Goal: Task Accomplishment & Management: Complete application form

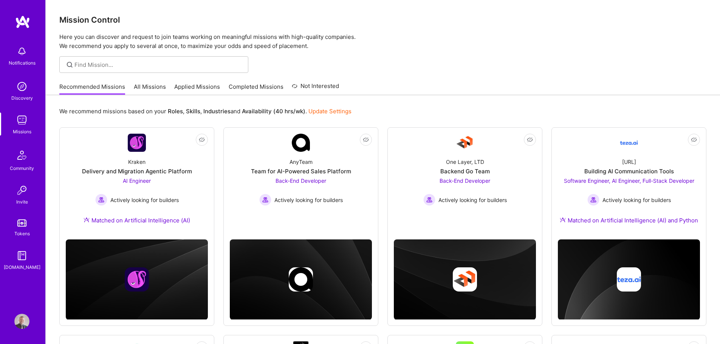
scroll to position [38, 0]
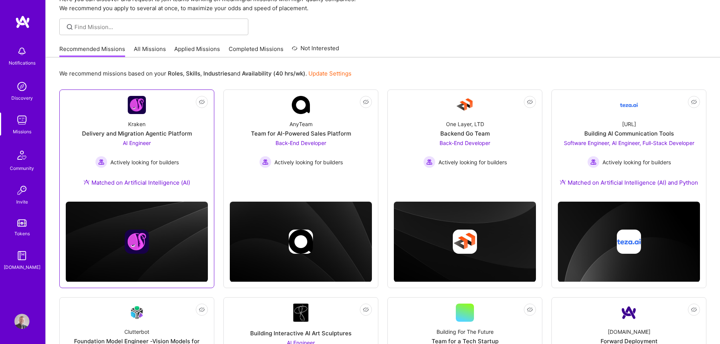
click at [159, 135] on div "Delivery and Migration Agentic Platform" at bounding box center [137, 134] width 110 height 8
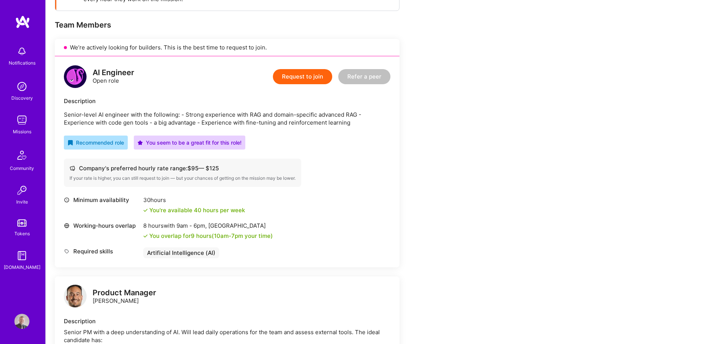
scroll to position [151, 0]
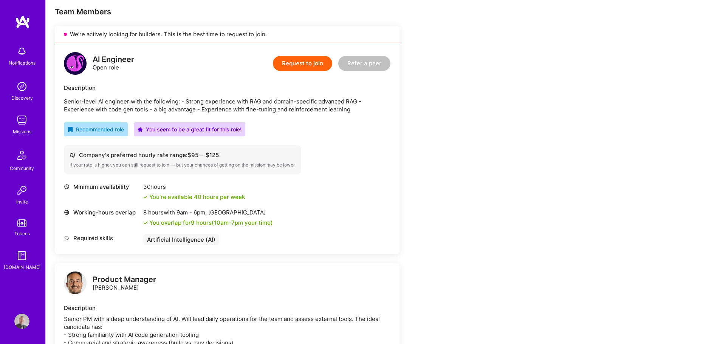
drag, startPoint x: 355, startPoint y: 109, endPoint x: 256, endPoint y: 109, distance: 99.0
click at [256, 109] on p "Senior-level AI engineer with the following: - Strong experience with RAG and d…" at bounding box center [227, 105] width 327 height 16
drag, startPoint x: 246, startPoint y: 109, endPoint x: 360, endPoint y: 107, distance: 114.1
click at [360, 107] on p "Senior-level AI engineer with the following: - Strong experience with RAG and d…" at bounding box center [227, 105] width 327 height 16
copy p "fine-tuning and reinforcement learning"
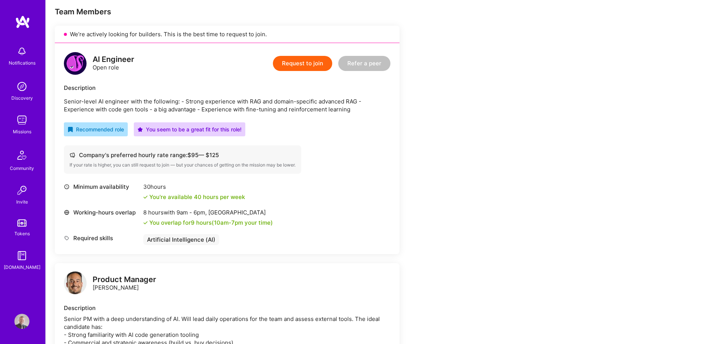
click at [204, 105] on p "Senior-level AI engineer with the following: - Strong experience with RAG and d…" at bounding box center [227, 105] width 327 height 16
drag, startPoint x: 65, startPoint y: 101, endPoint x: 359, endPoint y: 110, distance: 294.9
click at [359, 110] on p "Senior-level AI engineer with the following: - Strong experience with RAG and d…" at bounding box center [227, 105] width 327 height 16
copy p "Senior-level AI engineer with the following: - Strong experience with RAG and d…"
click at [383, 153] on div "Company's preferred hourly rate range: $ 95 — $ 125 If your rate is higher, you…" at bounding box center [227, 159] width 327 height 28
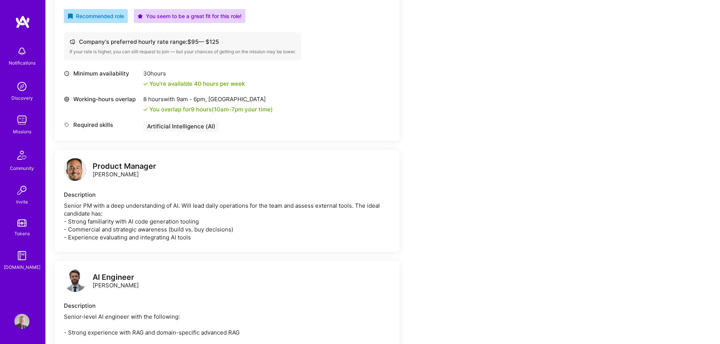
scroll to position [113, 0]
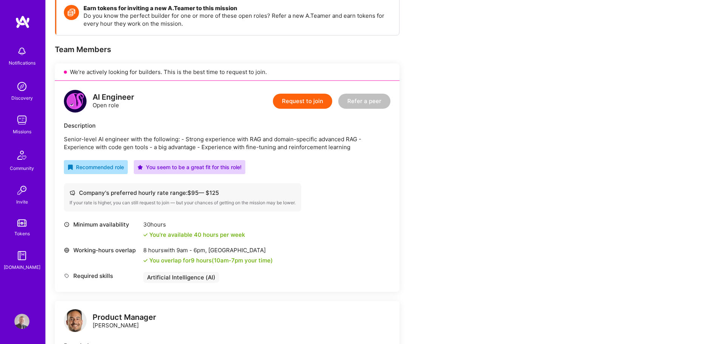
click at [300, 99] on button "Request to join" at bounding box center [302, 101] width 59 height 15
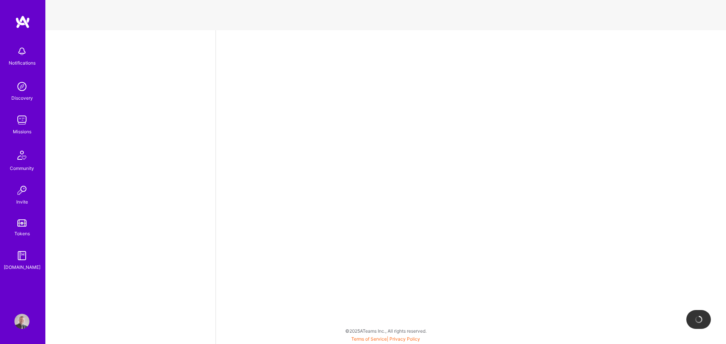
select select "SI"
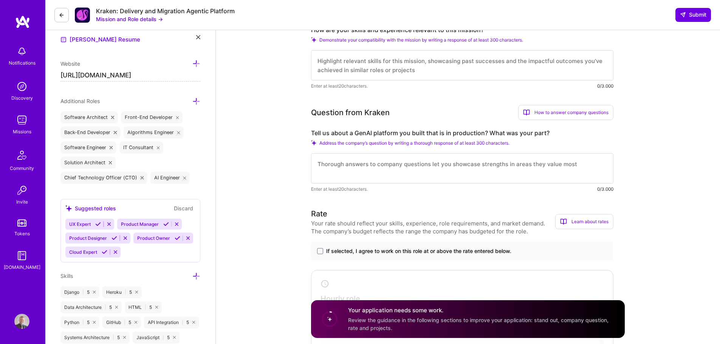
scroll to position [227, 0]
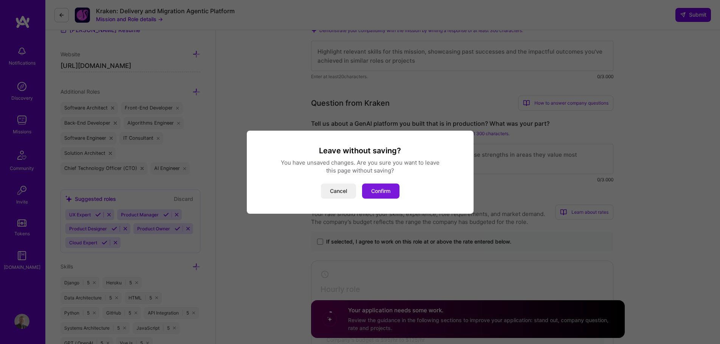
click at [379, 194] on button "Confirm" at bounding box center [380, 191] width 37 height 15
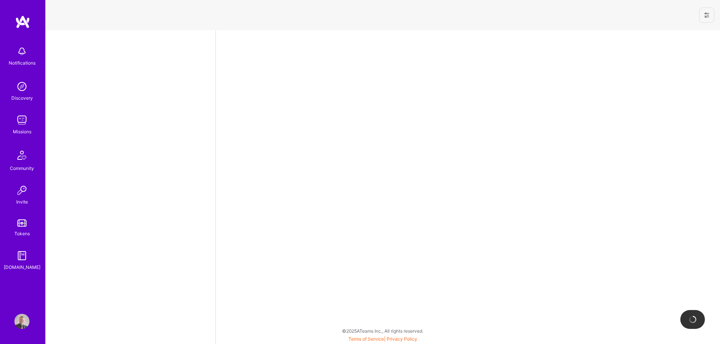
select select "SI"
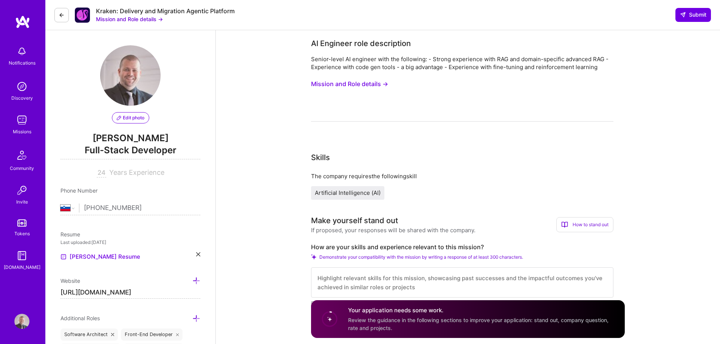
drag, startPoint x: 279, startPoint y: 93, endPoint x: 282, endPoint y: 90, distance: 4.8
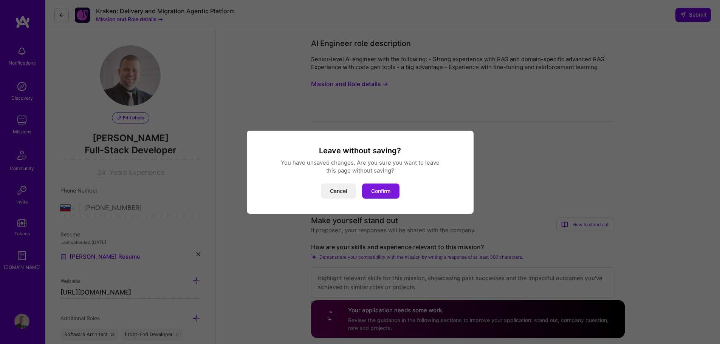
click at [390, 193] on button "Confirm" at bounding box center [380, 191] width 37 height 15
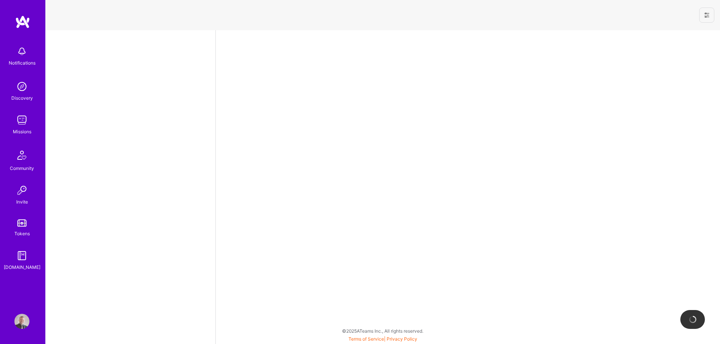
select select "SI"
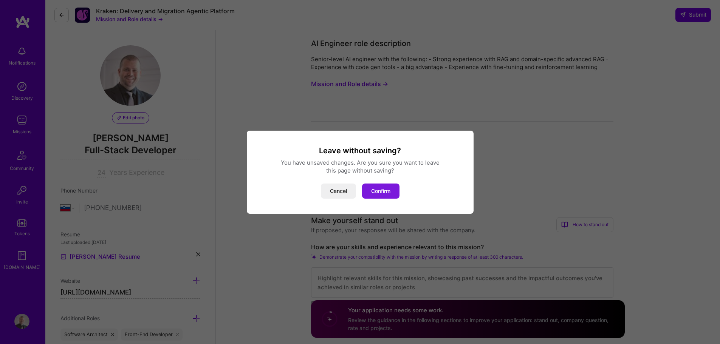
click at [379, 191] on button "Confirm" at bounding box center [380, 191] width 37 height 15
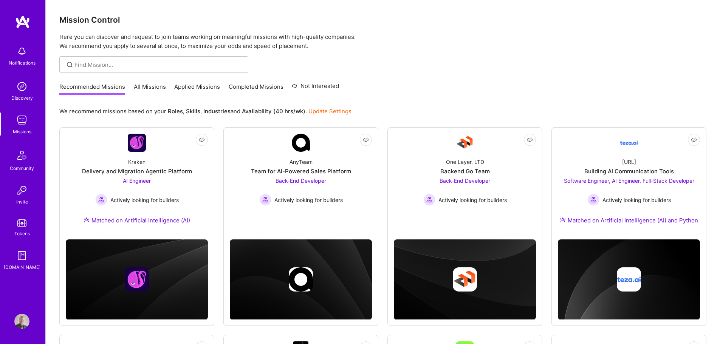
scroll to position [38, 0]
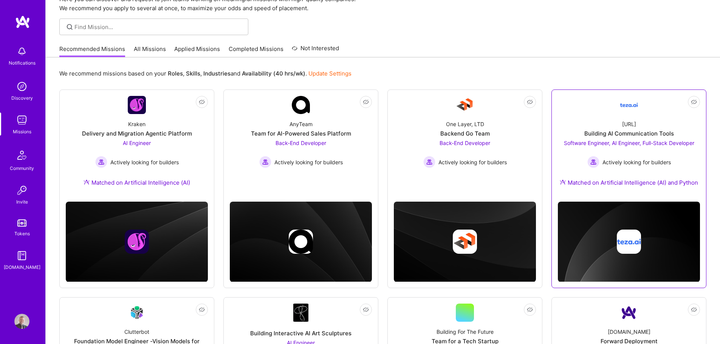
click at [579, 126] on div "[URL] Building AI Communication Tools Software Engineer, AI Engineer, Full-Stac…" at bounding box center [629, 155] width 142 height 82
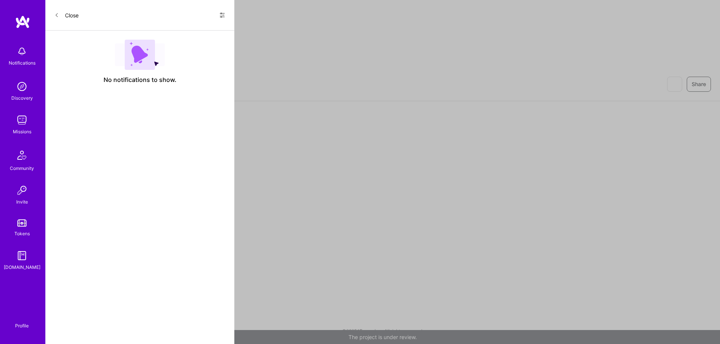
click at [579, 126] on div at bounding box center [383, 114] width 674 height 27
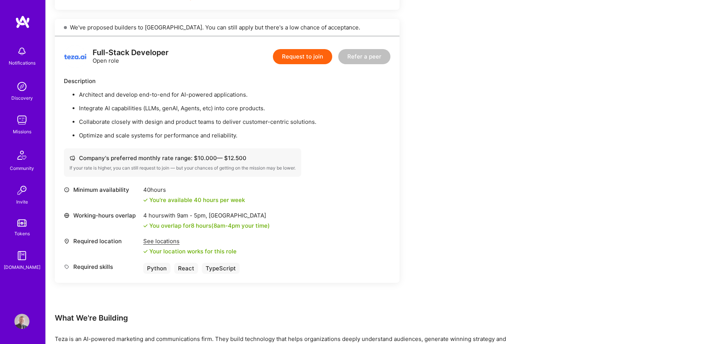
scroll to position [756, 0]
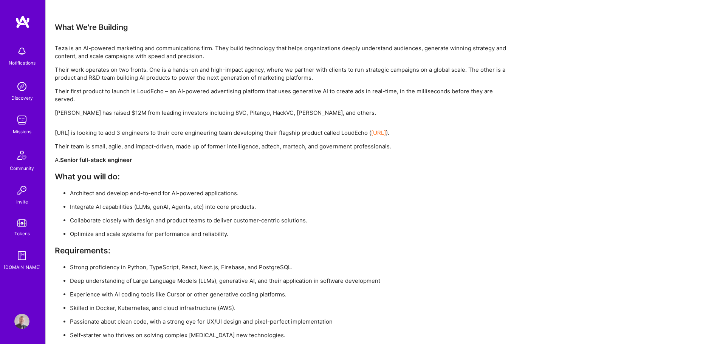
drag, startPoint x: 279, startPoint y: 149, endPoint x: 286, endPoint y: 144, distance: 8.9
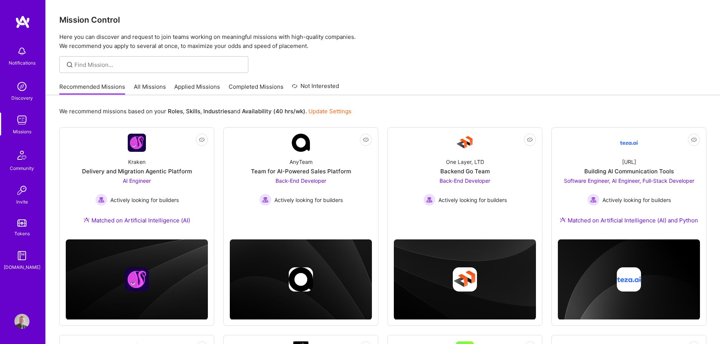
click at [150, 85] on link "All Missions" at bounding box center [150, 89] width 32 height 12
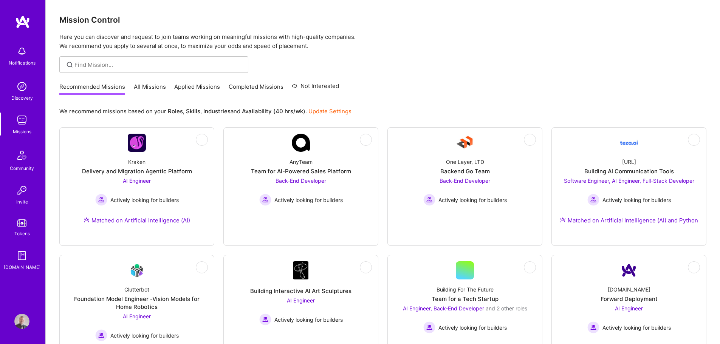
click at [150, 85] on link "All Missions" at bounding box center [150, 89] width 32 height 12
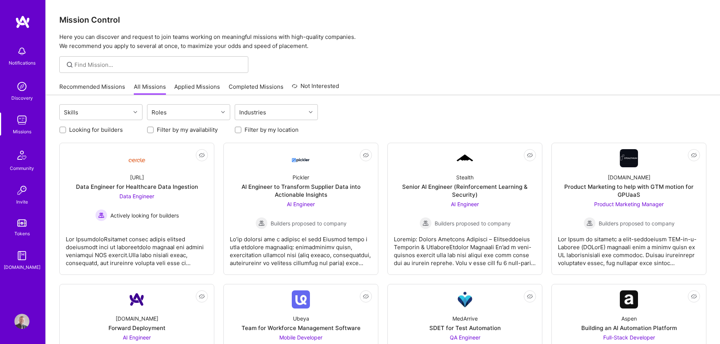
click at [116, 132] on label "Looking for builders" at bounding box center [96, 130] width 54 height 8
click at [66, 132] on input "Looking for builders" at bounding box center [63, 130] width 5 height 5
checkbox input "true"
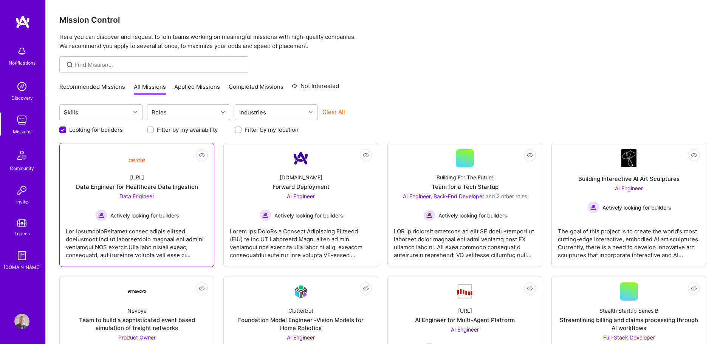
scroll to position [113, 0]
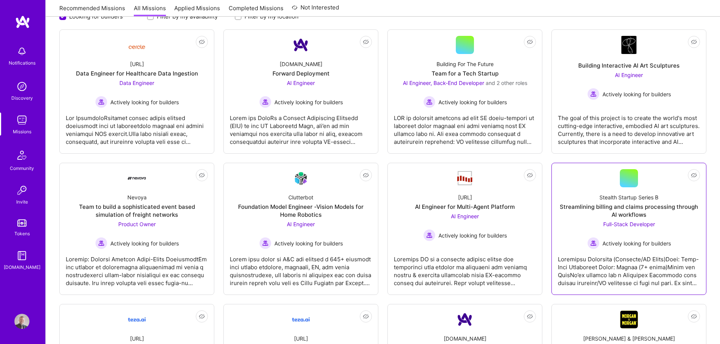
click at [588, 212] on div "Streamlining billing and claims processing through AI workflows" at bounding box center [629, 211] width 142 height 16
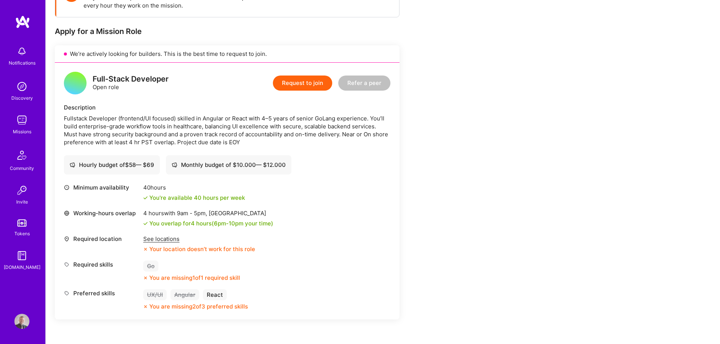
scroll to position [151, 0]
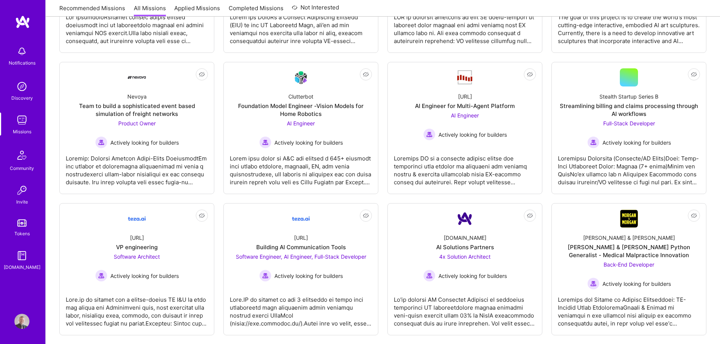
scroll to position [227, 0]
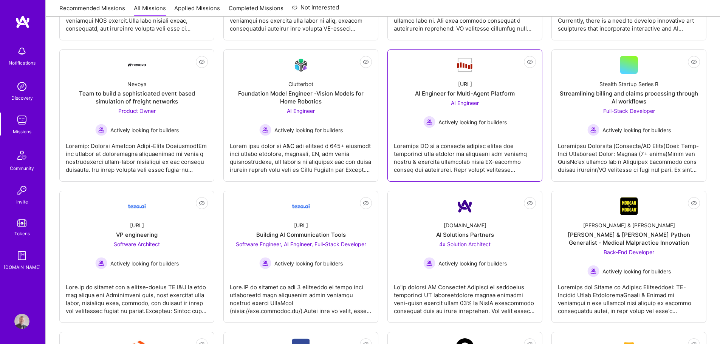
click at [490, 130] on link "Not Interested [URL] AI Engineer for Multi-Agent Platform AI Engineer Actively …" at bounding box center [465, 115] width 142 height 119
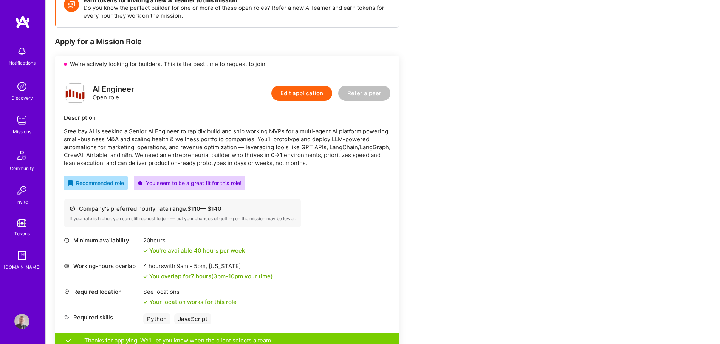
scroll to position [189, 0]
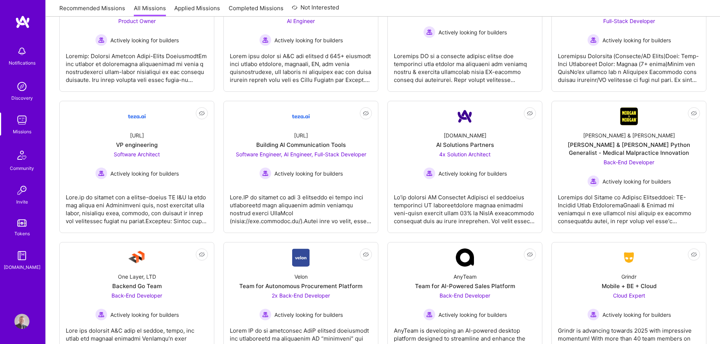
scroll to position [226, 0]
